Goal: Task Accomplishment & Management: Complete application form

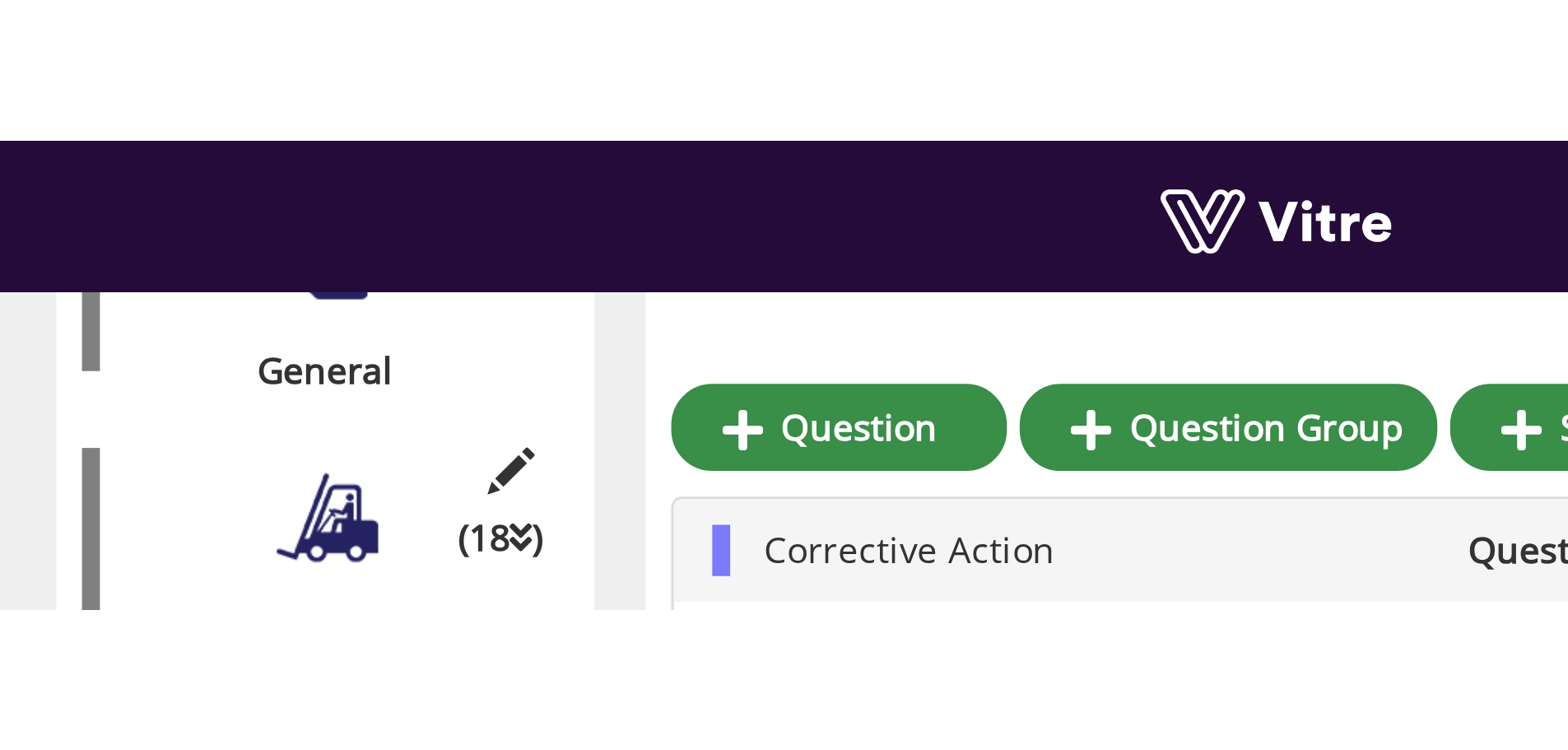
scroll to position [602, 0]
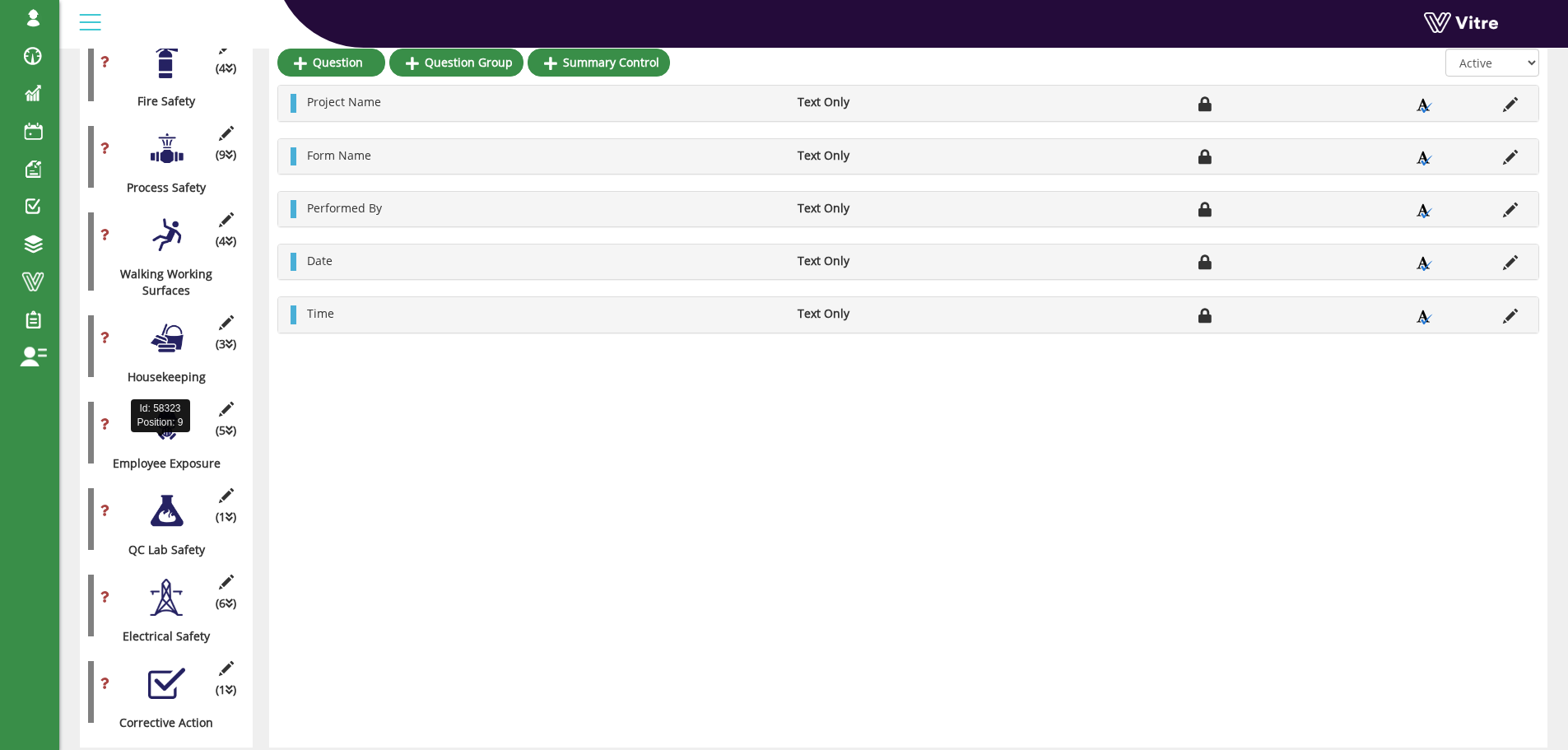
scroll to position [577, 0]
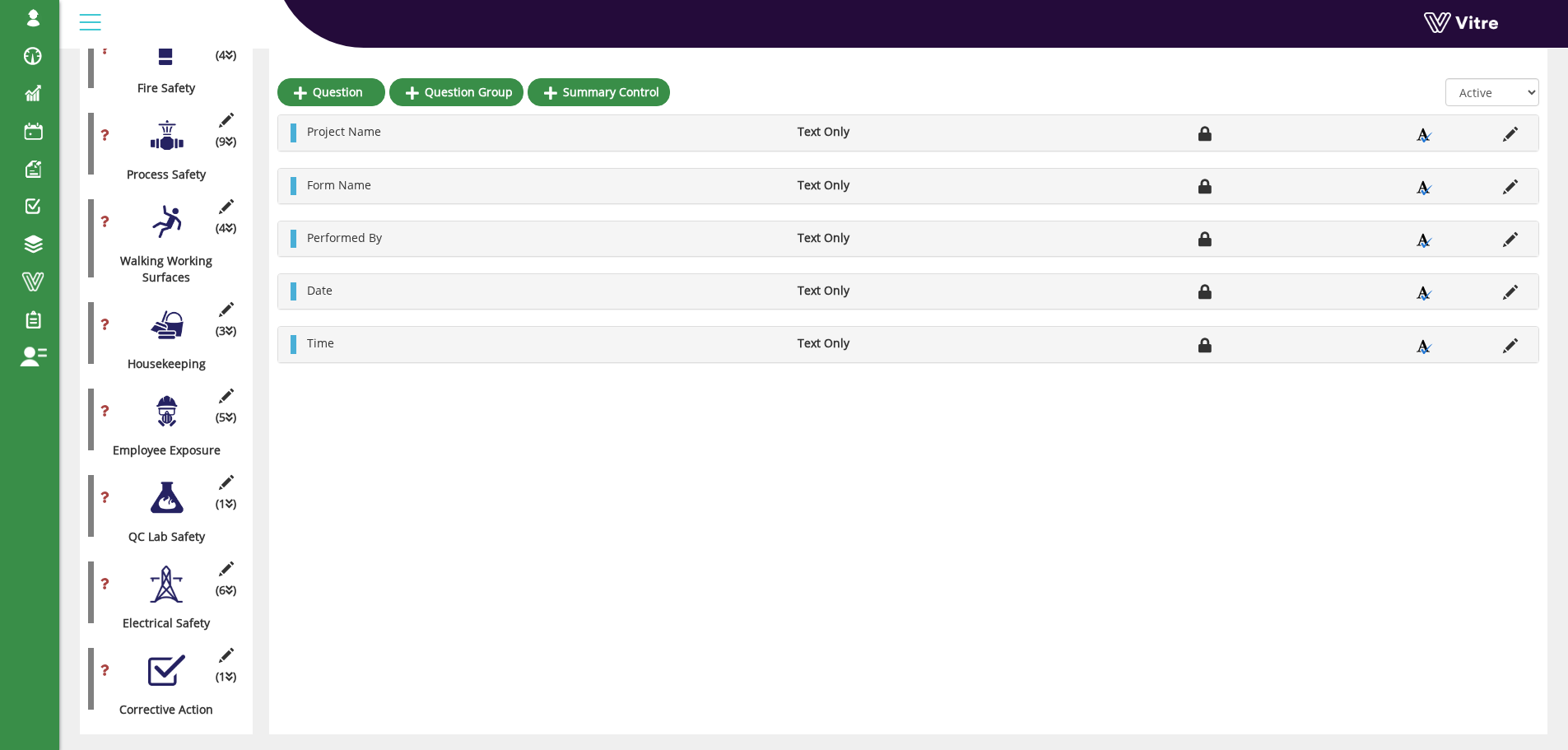
click at [160, 655] on div at bounding box center [166, 670] width 37 height 37
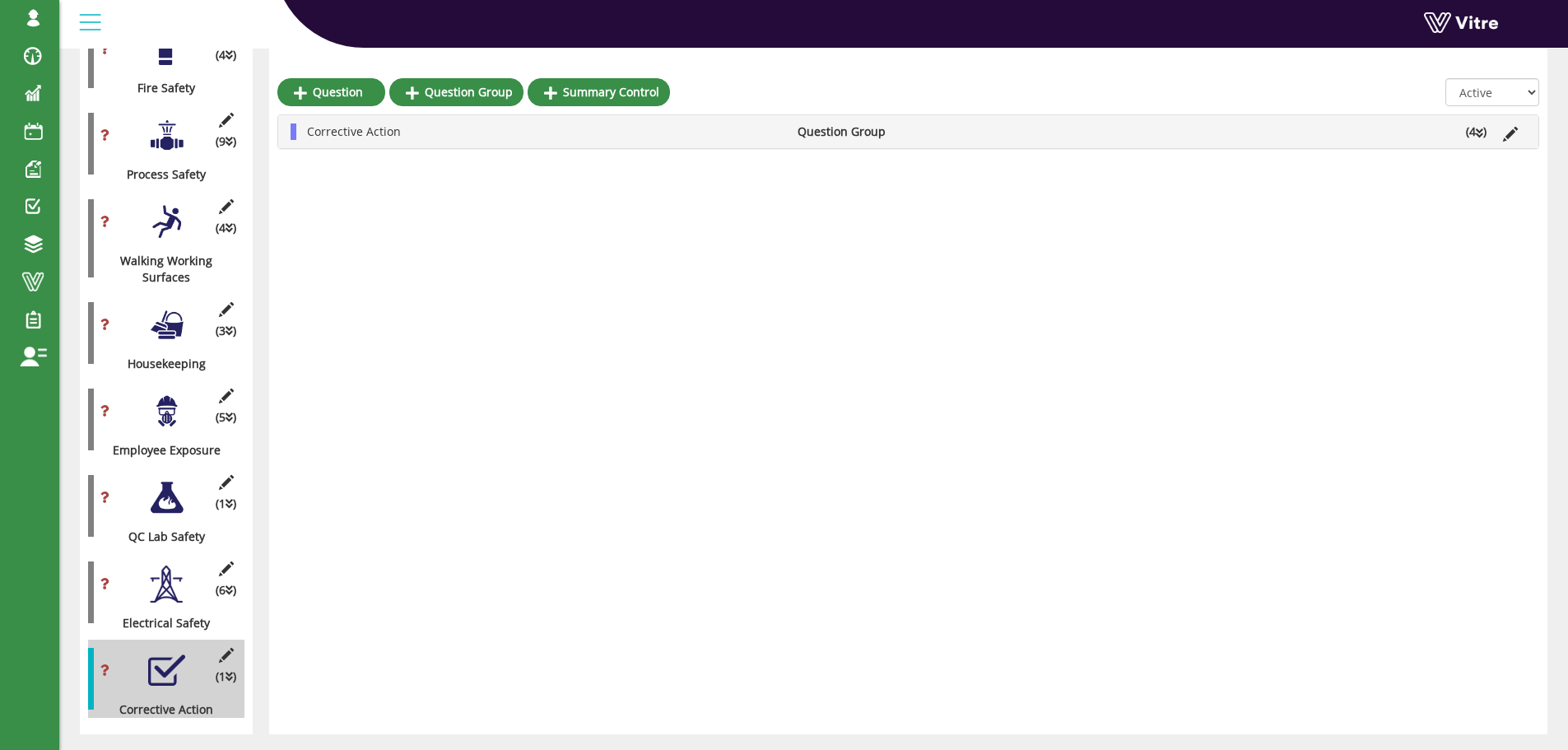
click at [472, 139] on li "Corrective Action" at bounding box center [543, 131] width 491 height 16
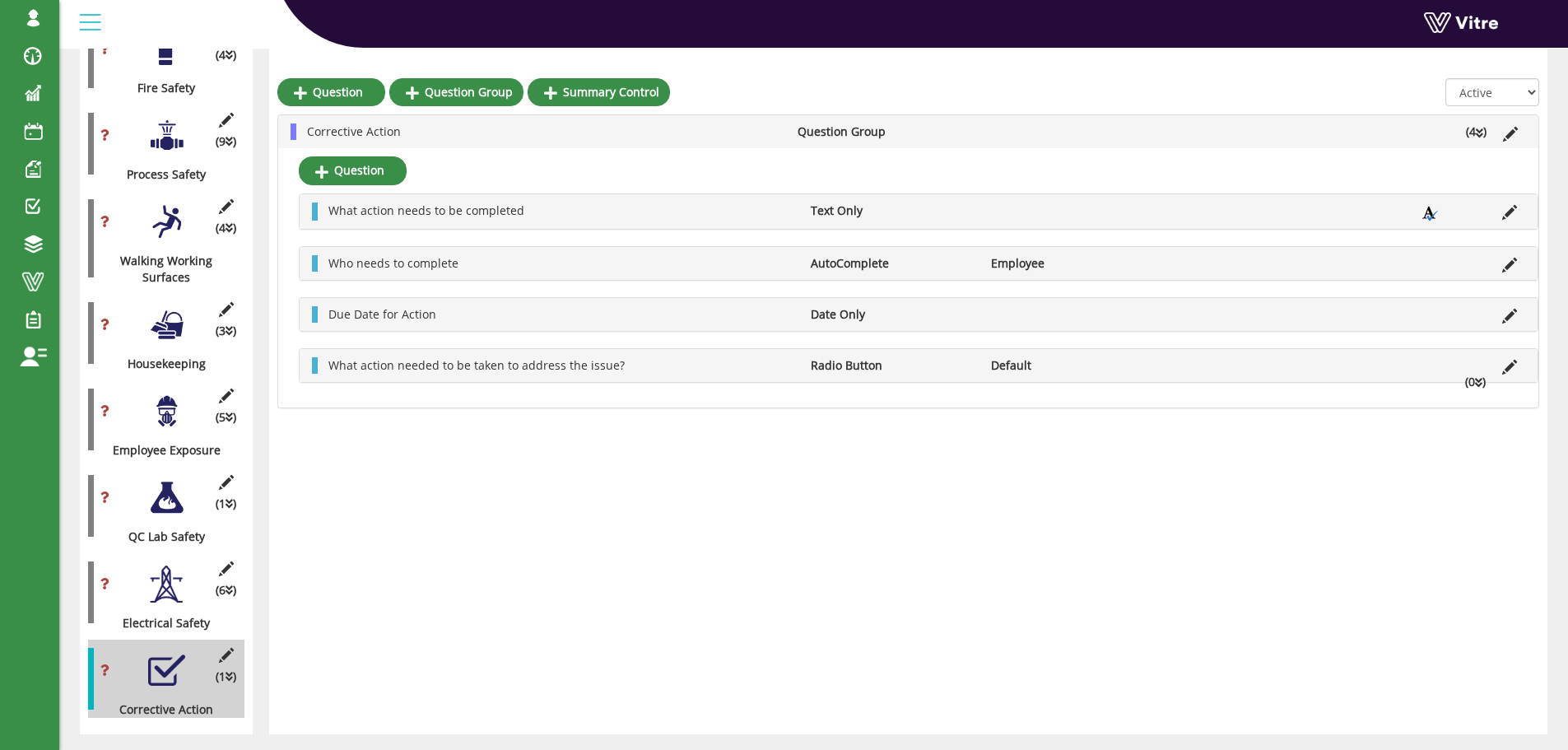
click at [1476, 384] on icon at bounding box center [1479, 383] width 7 height 12
click at [1475, 381] on icon at bounding box center [1479, 383] width 7 height 12
click at [1508, 367] on icon at bounding box center [1509, 367] width 15 height 15
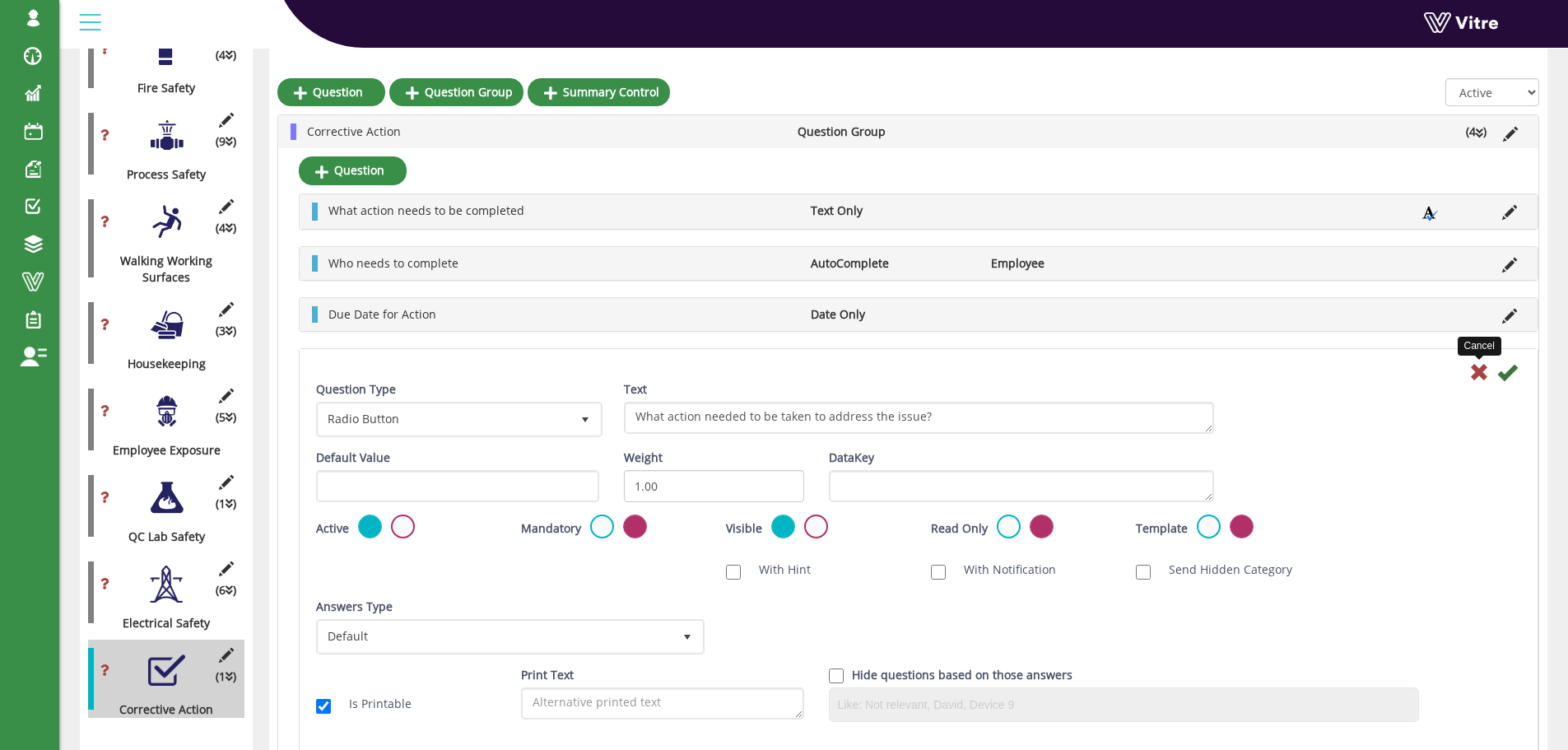
click at [1482, 372] on icon at bounding box center [1480, 372] width 20 height 20
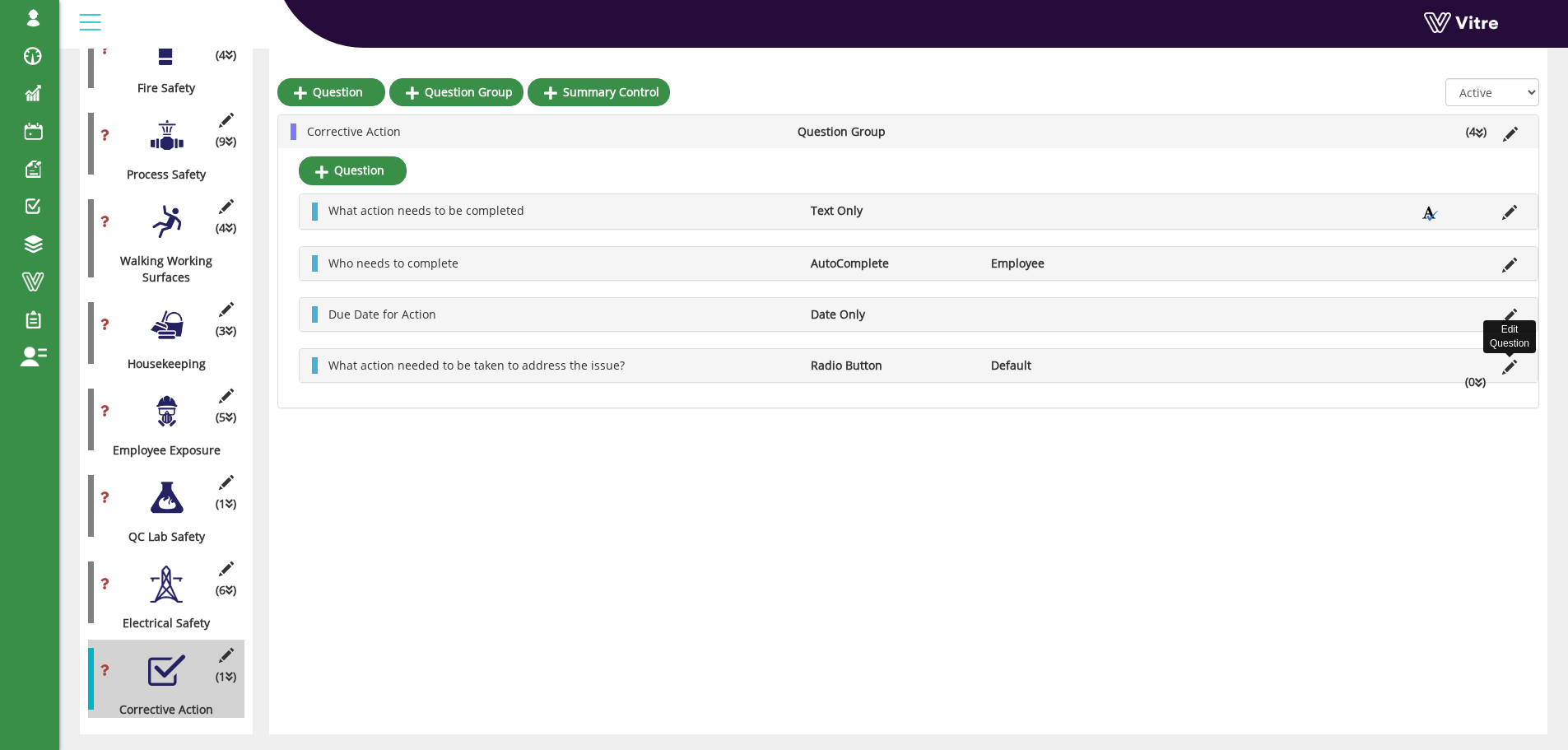
click at [1505, 367] on icon at bounding box center [1509, 367] width 15 height 15
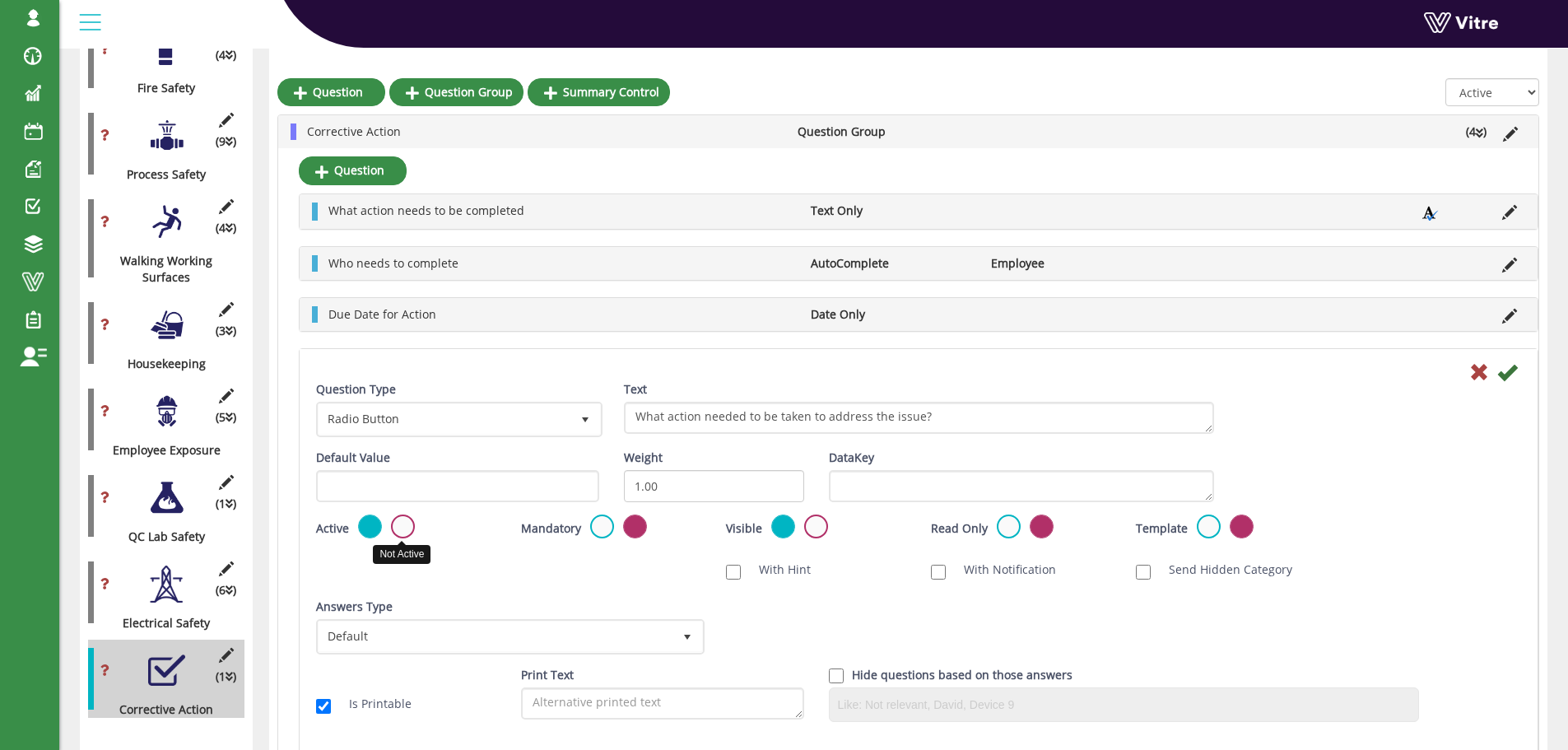
click at [397, 527] on label at bounding box center [403, 527] width 24 height 24
click at [0, 0] on input "radio" at bounding box center [0, 0] width 0 height 0
click at [1507, 377] on icon at bounding box center [1507, 372] width 20 height 20
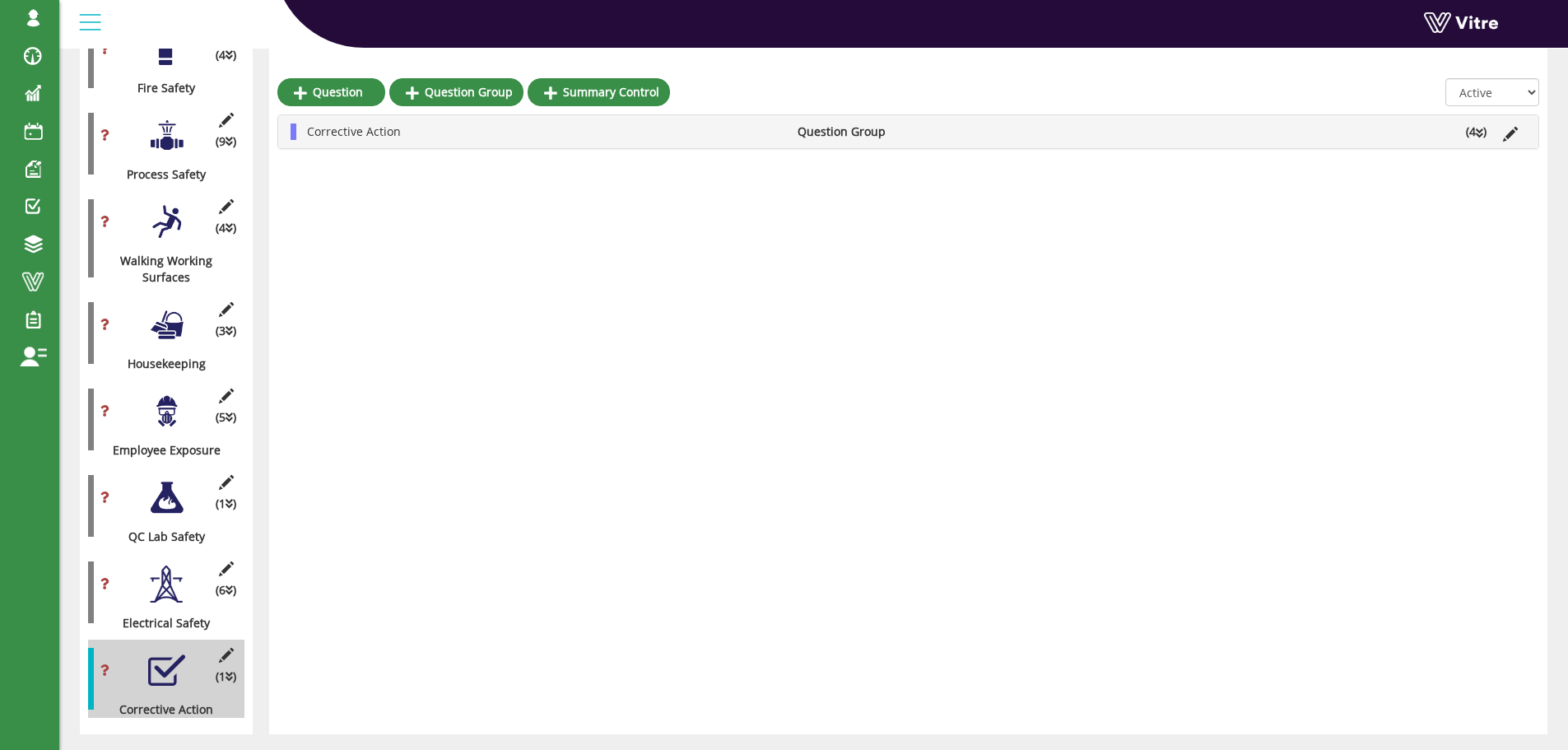
click at [508, 133] on li "Corrective Action" at bounding box center [543, 131] width 491 height 16
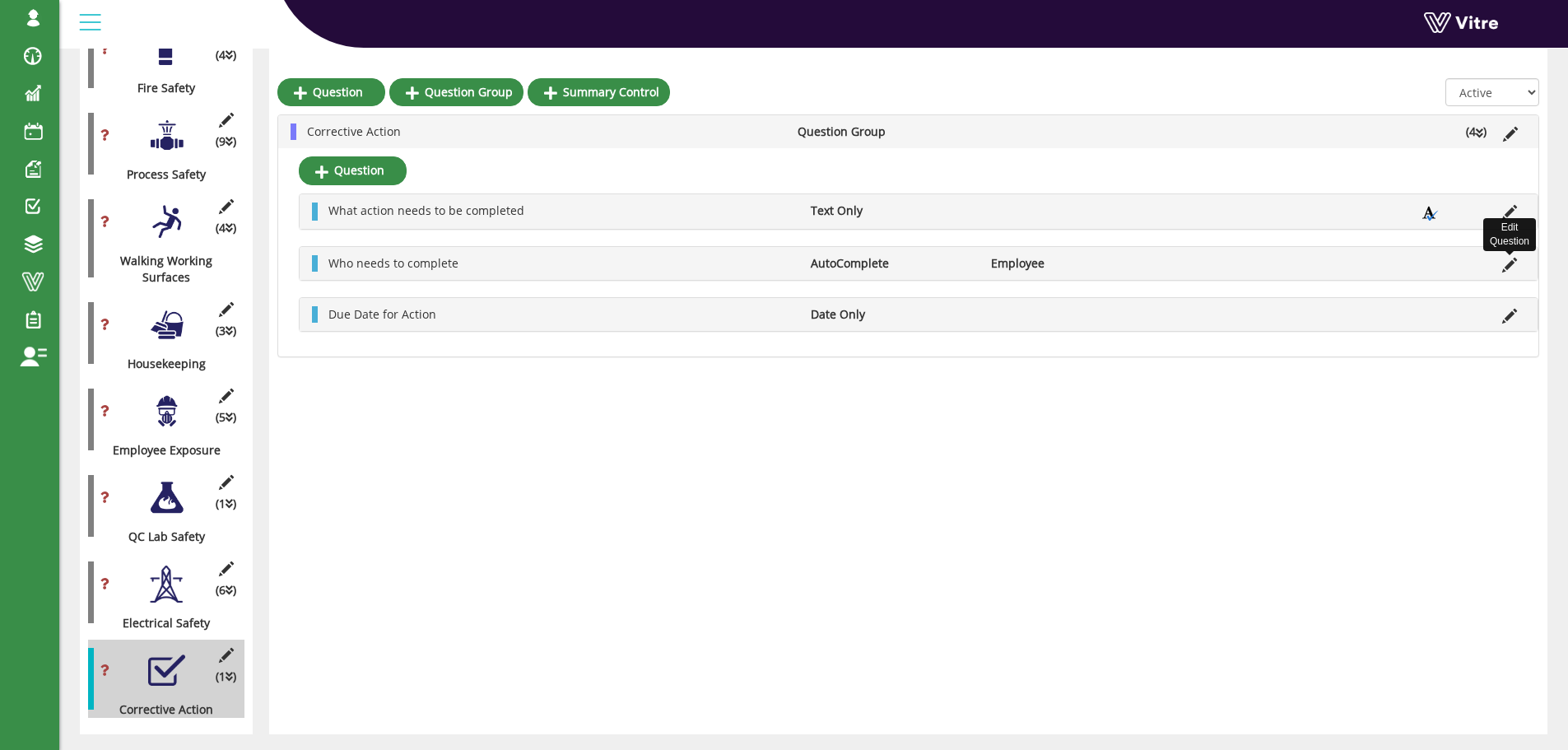
click at [1508, 267] on icon at bounding box center [1509, 265] width 15 height 15
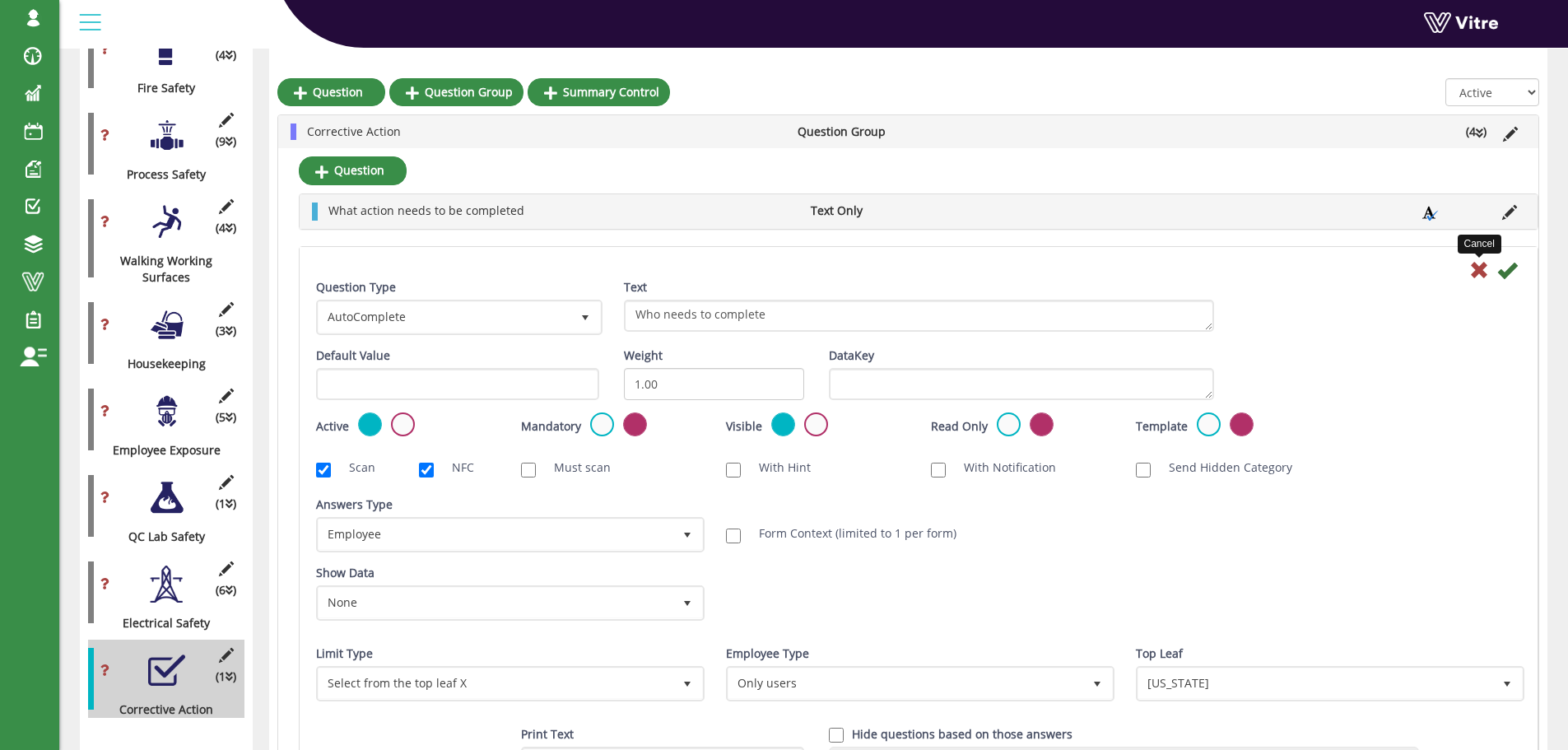
click at [1483, 271] on icon at bounding box center [1480, 270] width 20 height 20
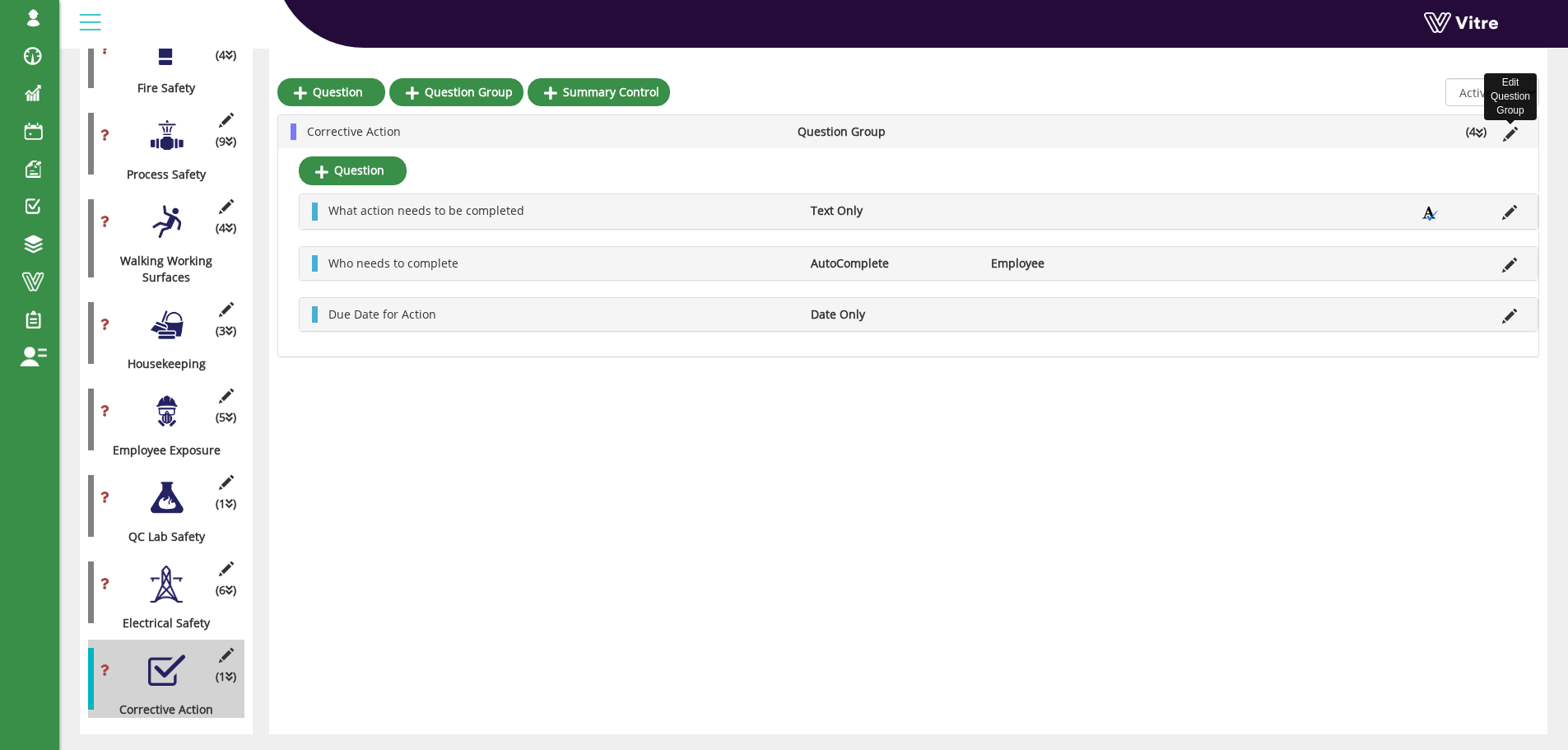
click at [1511, 137] on icon at bounding box center [1510, 134] width 15 height 15
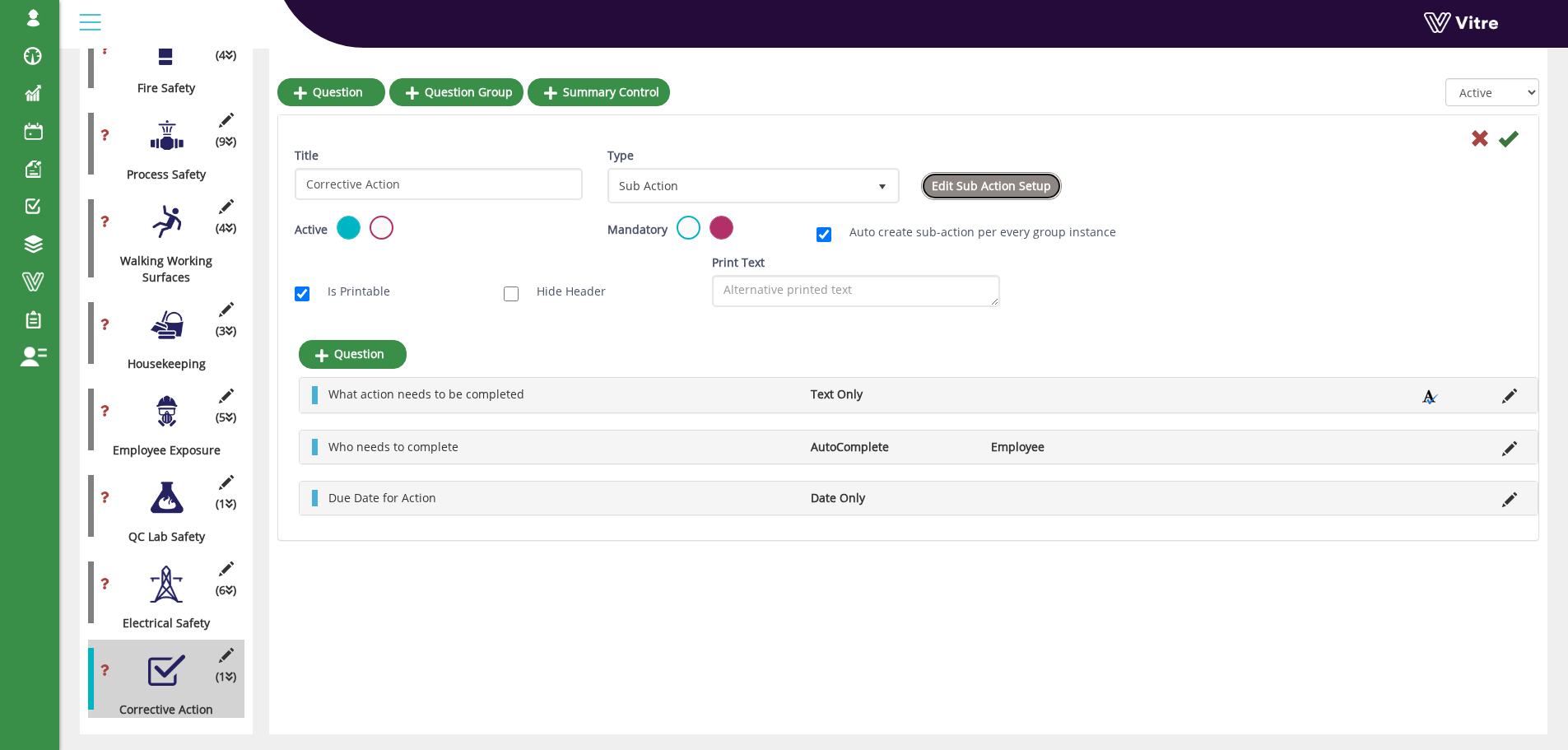
click at [983, 185] on link "Edit Sub Action Setup" at bounding box center [992, 186] width 141 height 28
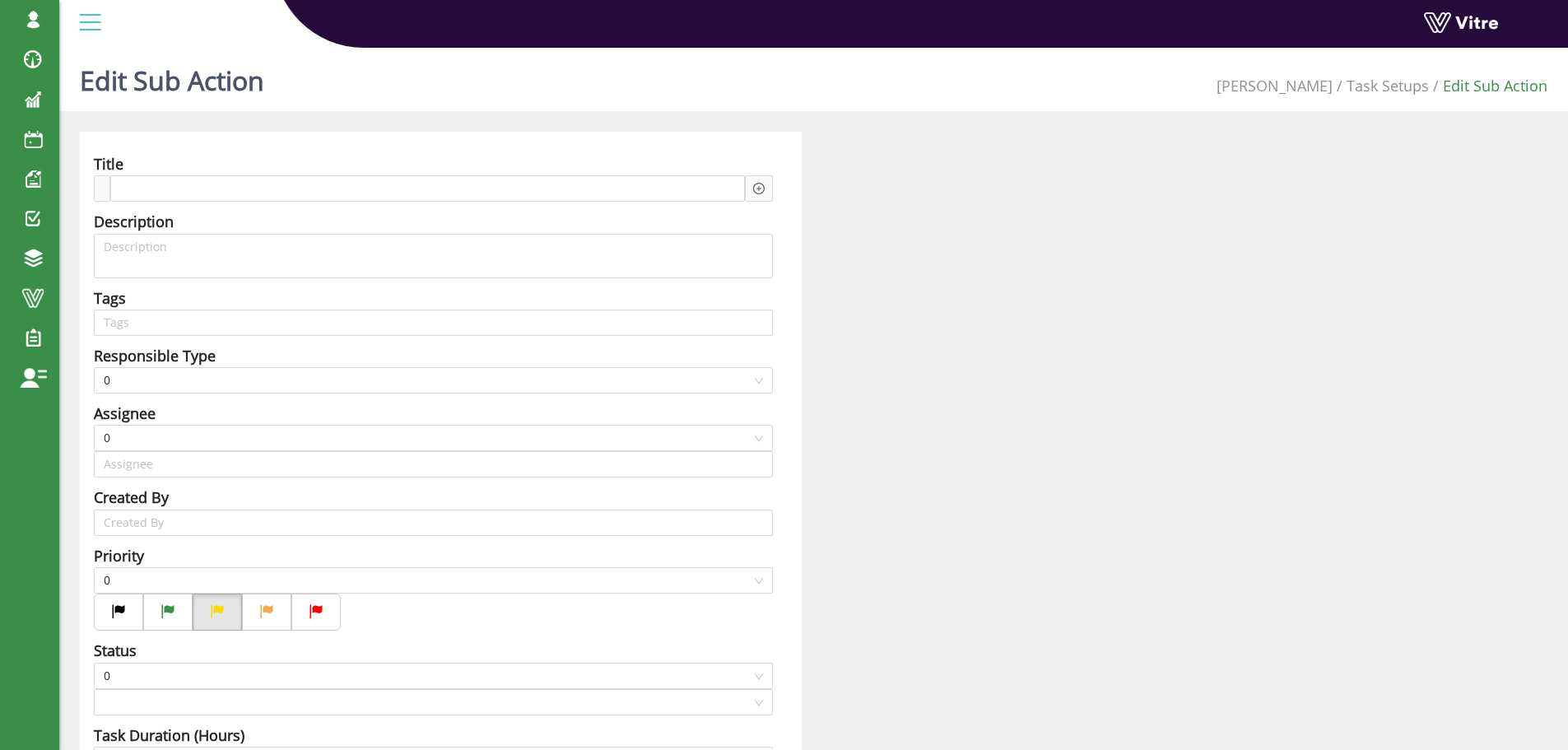
type input "Harel Smadar SU"
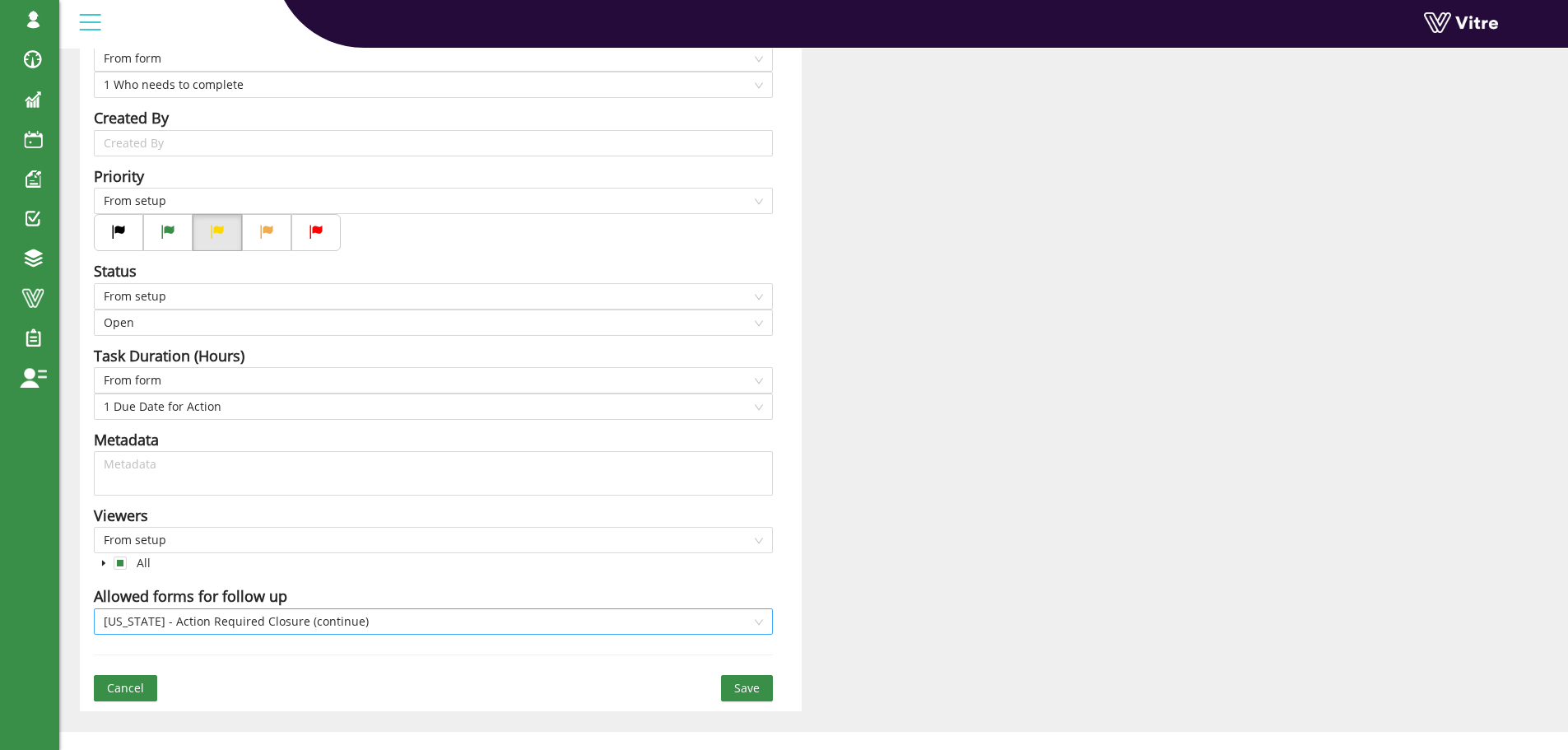
scroll to position [401, 0]
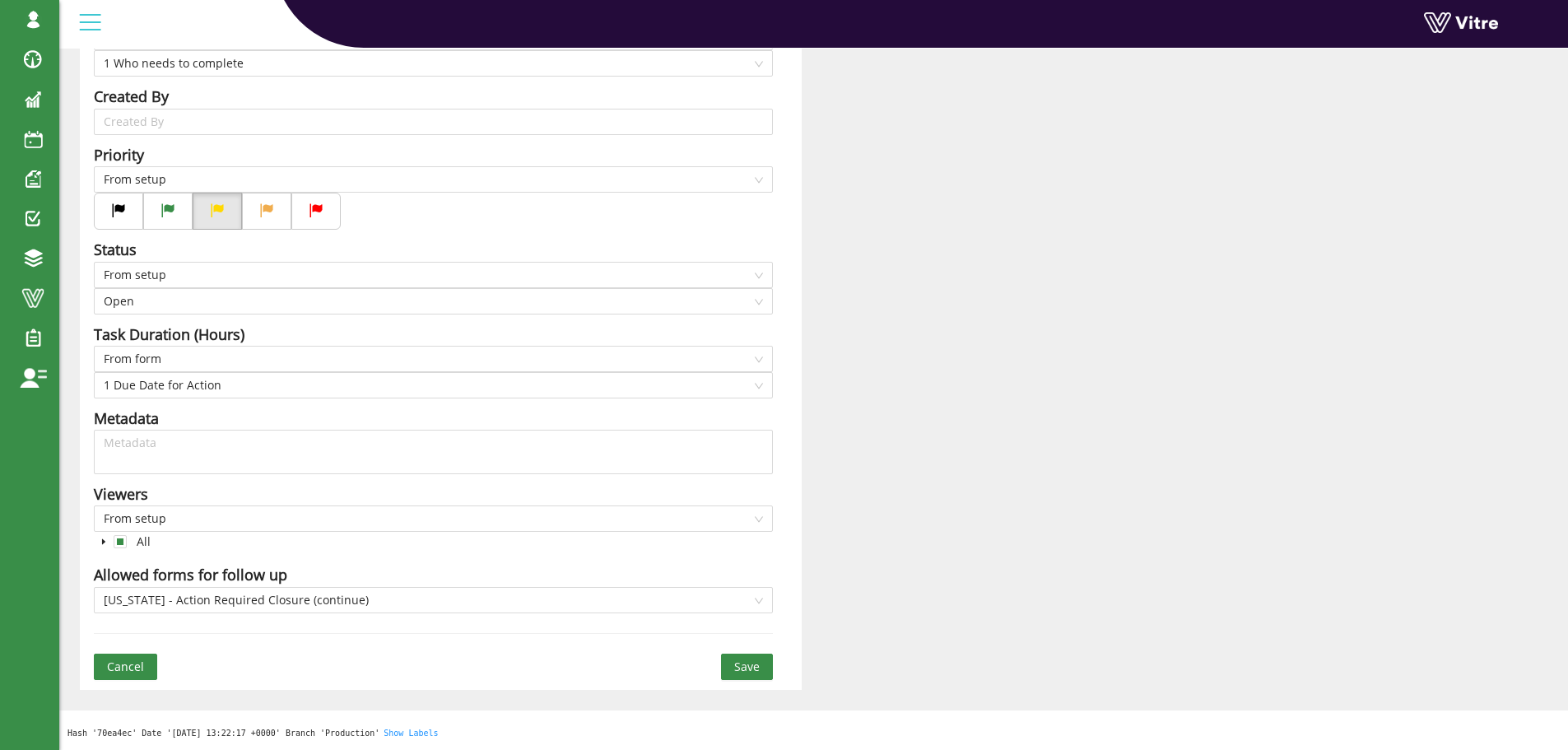
click at [121, 662] on span "Cancel" at bounding box center [125, 667] width 37 height 18
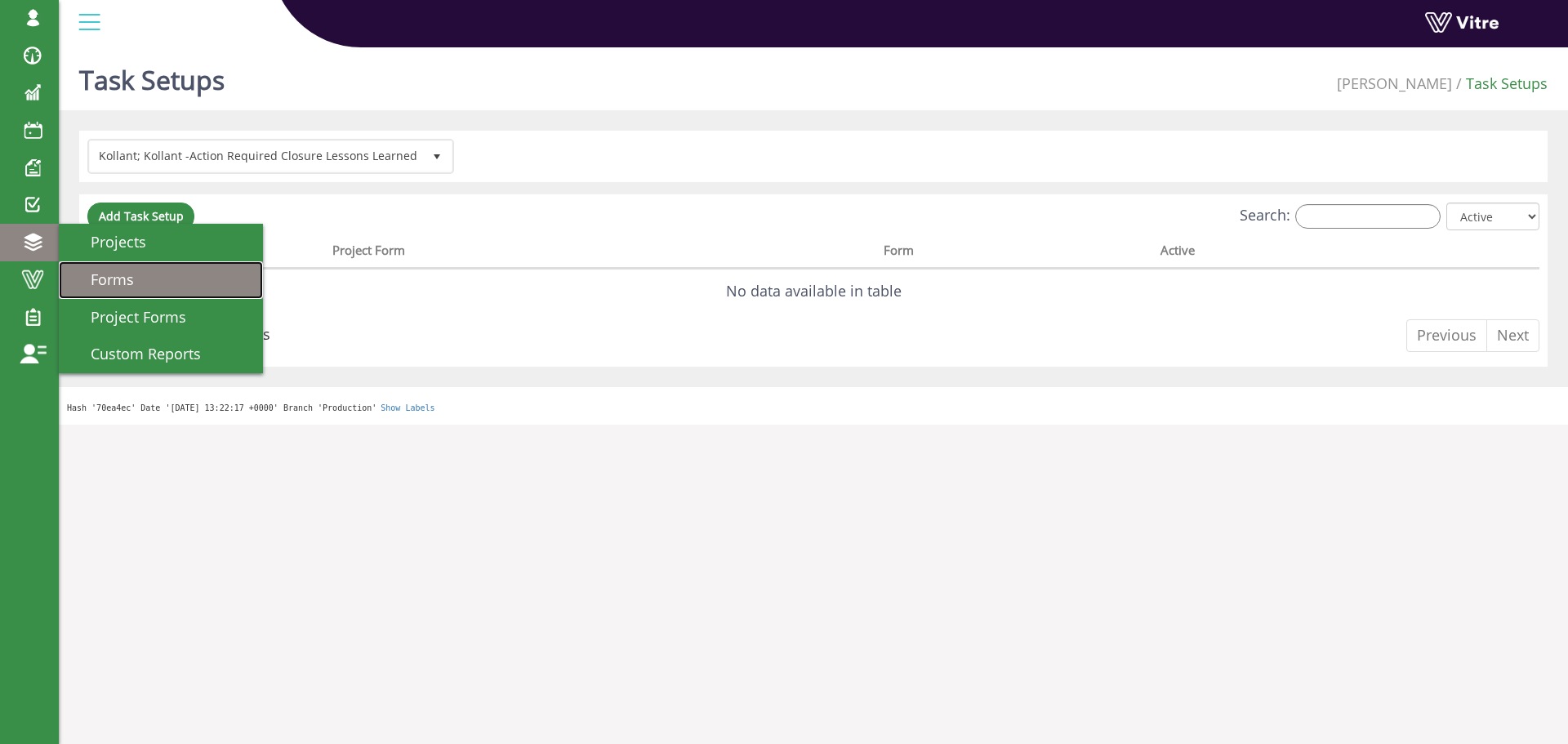
click at [132, 276] on span "Forms" at bounding box center [102, 279] width 63 height 20
